Goal: Task Accomplishment & Management: Use online tool/utility

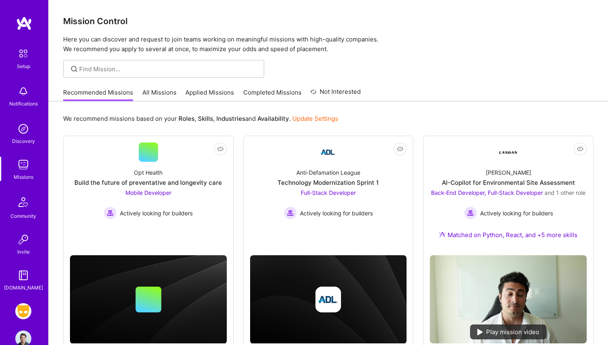
click at [25, 307] on img at bounding box center [23, 311] width 16 height 16
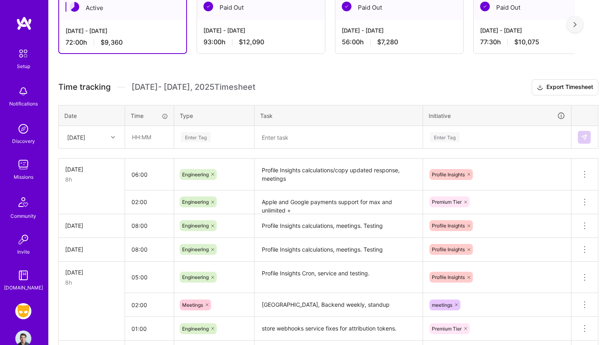
scroll to position [190, 0]
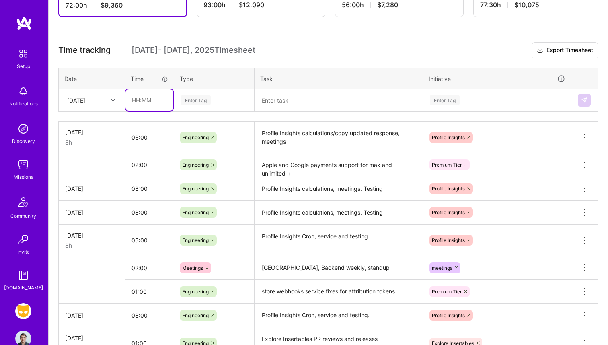
click at [131, 100] on input "text" at bounding box center [150, 99] width 48 height 21
type input "08:00"
click at [193, 84] on th "Type" at bounding box center [214, 78] width 80 height 21
click at [193, 94] on div "Enter Tag" at bounding box center [214, 100] width 79 height 21
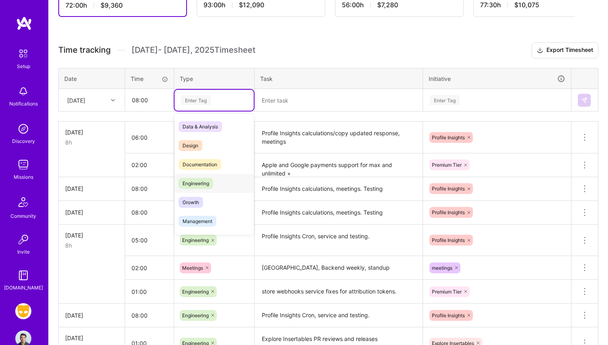
click at [206, 186] on span "Engineering" at bounding box center [196, 183] width 35 height 11
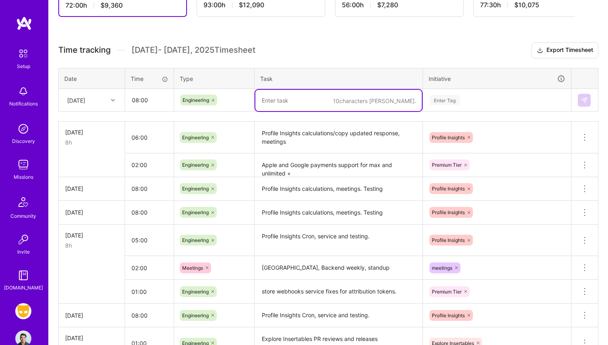
click at [291, 100] on textarea at bounding box center [338, 100] width 167 height 21
type textarea "Profile Insights Cron"
click at [465, 102] on div "Enter Tag" at bounding box center [497, 100] width 136 height 10
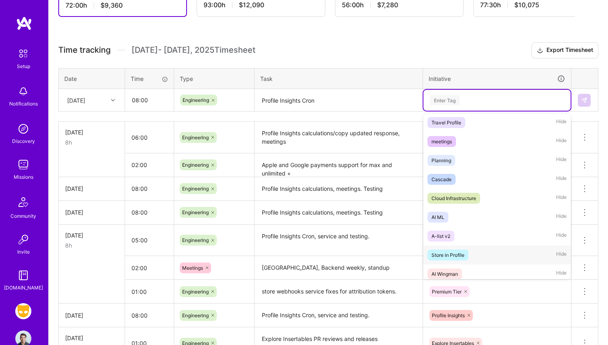
scroll to position [0, 0]
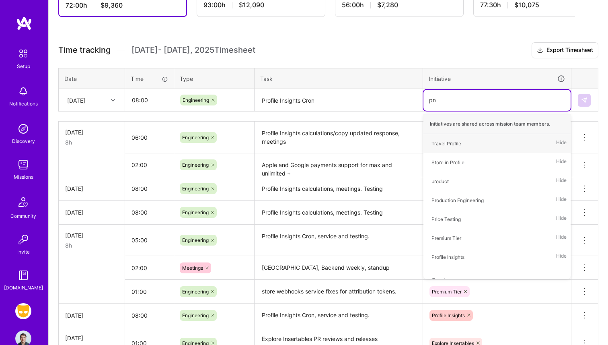
type input "prof"
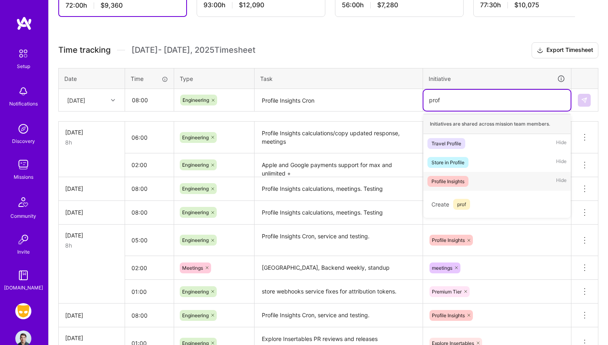
click at [463, 180] on div "Profile Insights" at bounding box center [448, 181] width 33 height 8
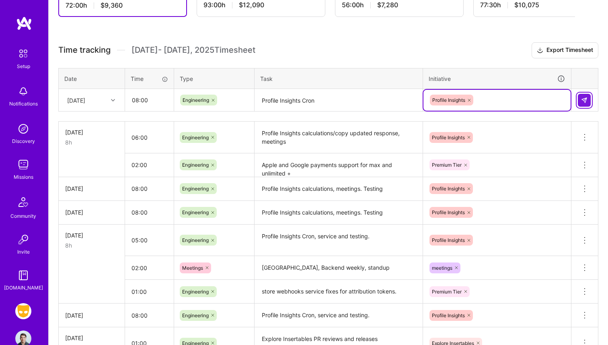
click at [582, 99] on img at bounding box center [584, 100] width 6 height 6
